Goal: Find specific page/section: Find specific page/section

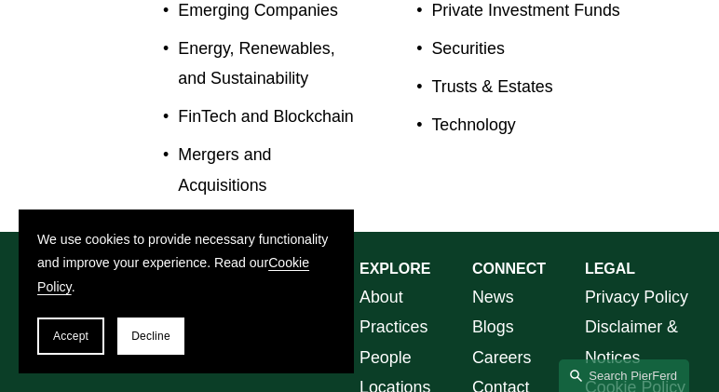
scroll to position [1215, 0]
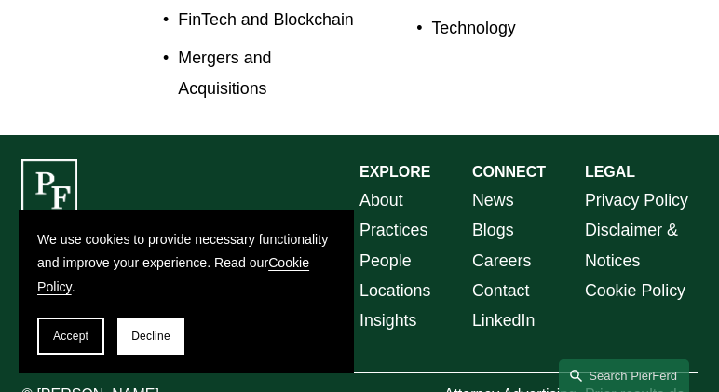
click at [383, 246] on link "People" at bounding box center [386, 261] width 52 height 30
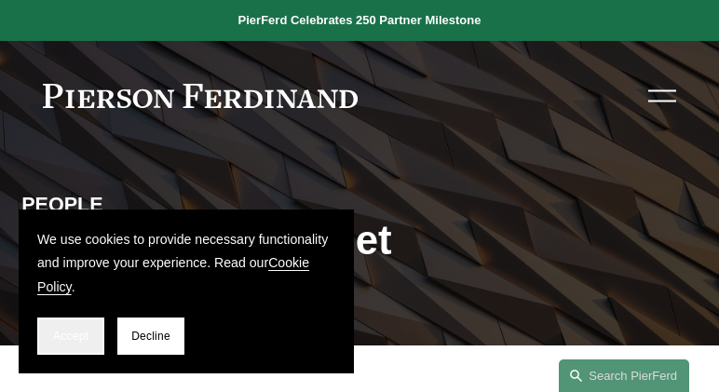
click at [66, 344] on button "Accept" at bounding box center [70, 336] width 67 height 37
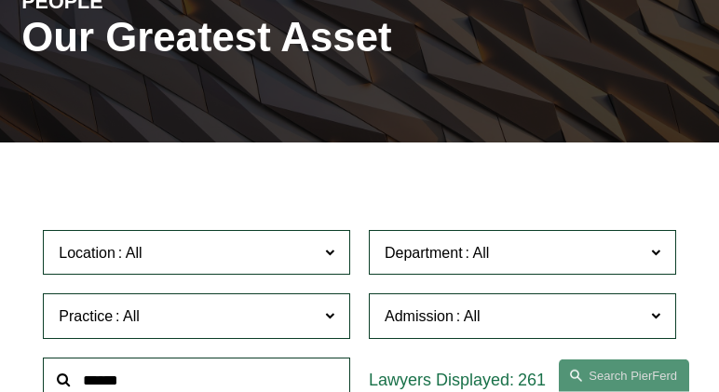
scroll to position [298, 0]
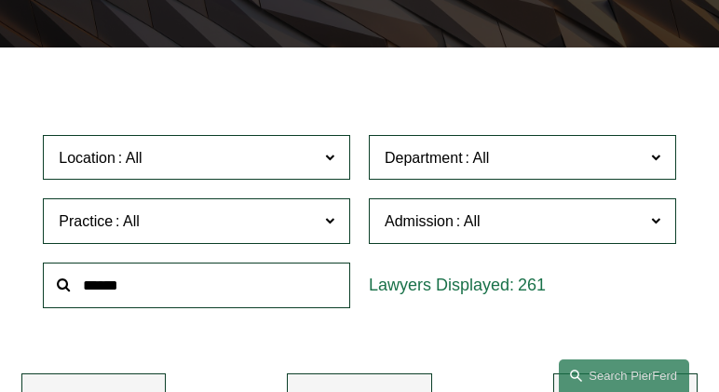
click at [246, 143] on label "Location" at bounding box center [196, 158] width 307 height 46
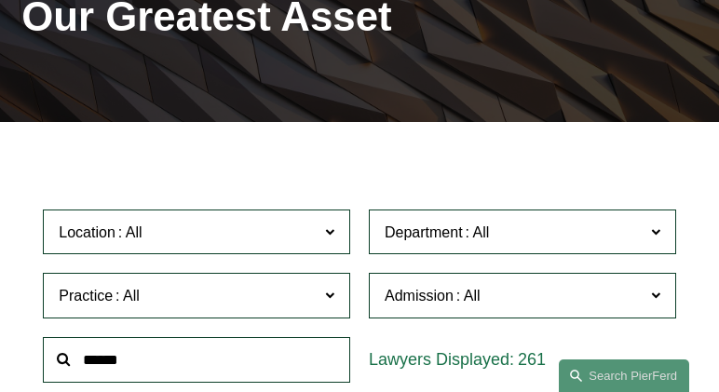
scroll to position [560, 0]
click at [539, 231] on span "Department" at bounding box center [513, 232] width 256 height 25
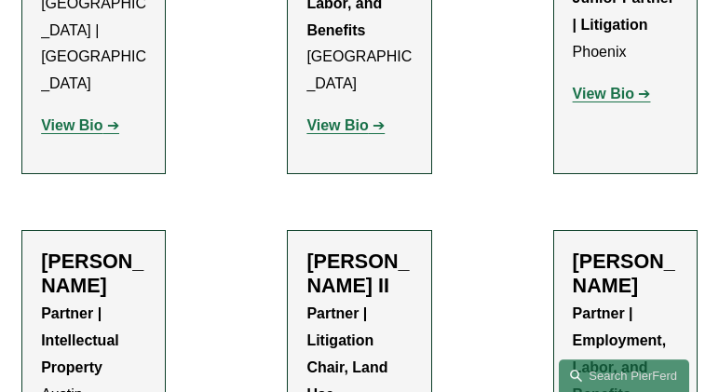
scroll to position [2310, 0]
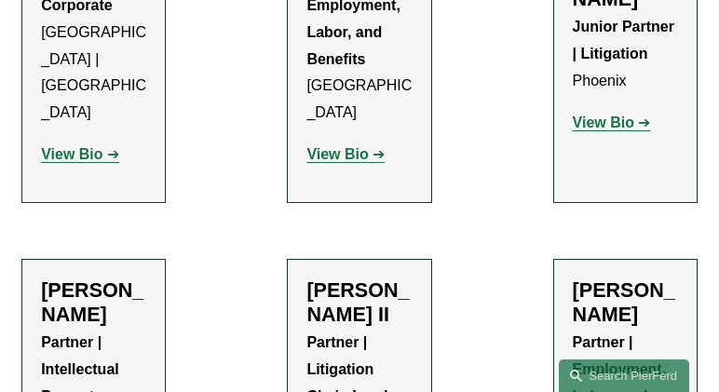
drag, startPoint x: 639, startPoint y: 329, endPoint x: 636, endPoint y: 422, distance: 93.2
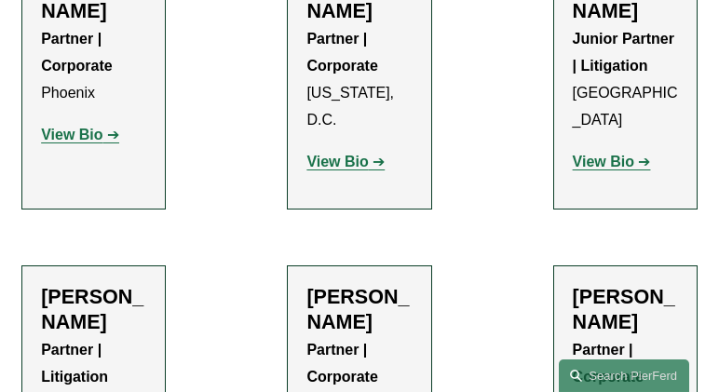
scroll to position [12222, 0]
